Goal: Navigation & Orientation: Find specific page/section

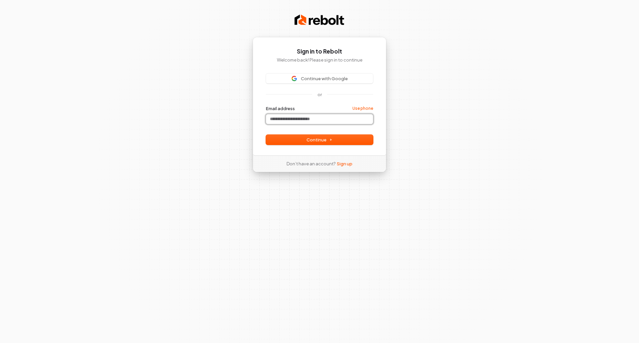
click at [312, 119] on input "Email address" at bounding box center [319, 119] width 107 height 10
click at [305, 140] on button "Continue" at bounding box center [319, 140] width 107 height 10
type input "**********"
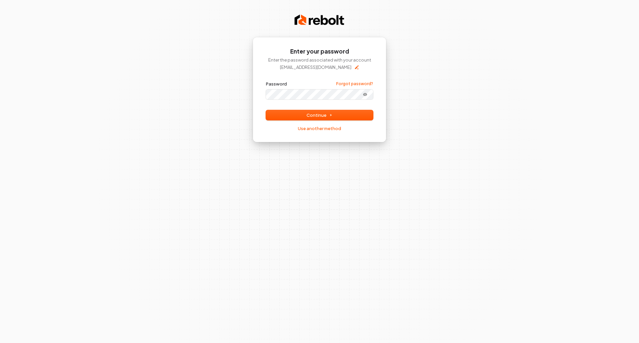
click at [266, 81] on button "submit" at bounding box center [266, 81] width 0 height 0
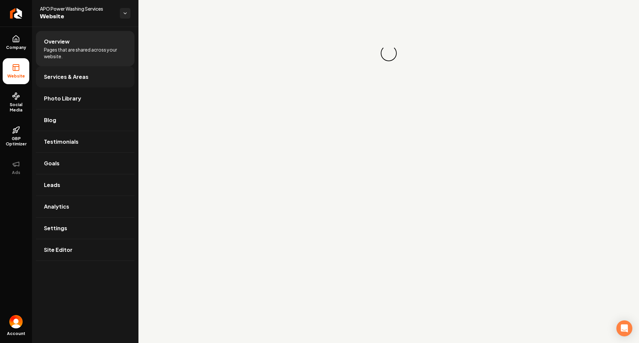
click at [84, 75] on span "Services & Areas" at bounding box center [66, 77] width 45 height 8
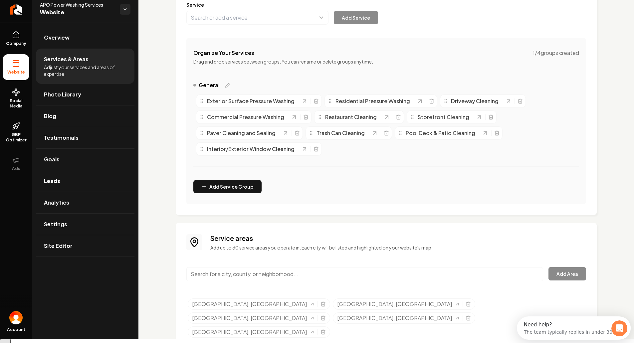
scroll to position [6, 0]
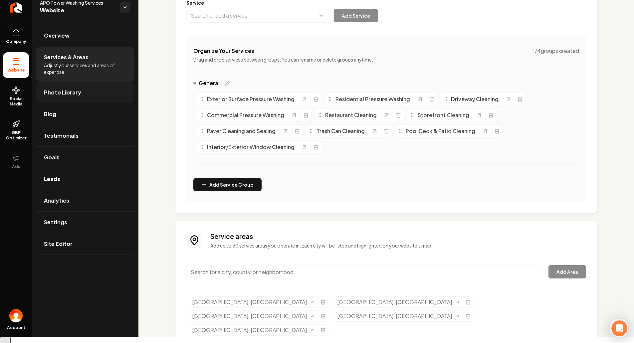
click at [70, 88] on link "Photo Library" at bounding box center [85, 92] width 99 height 21
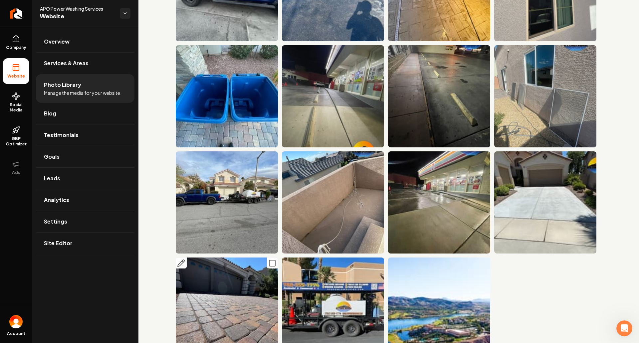
scroll to position [2441, 0]
